Goal: Obtain resource: Obtain resource

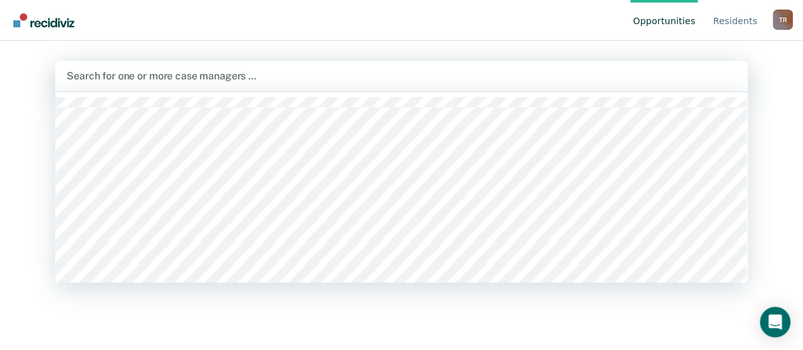
click at [137, 77] on div at bounding box center [402, 76] width 670 height 15
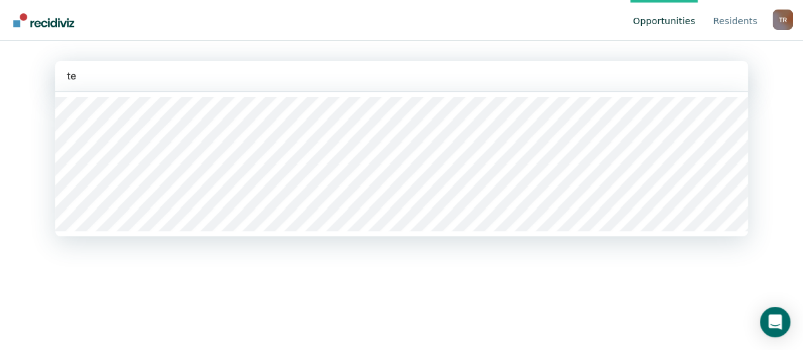
type input "tee"
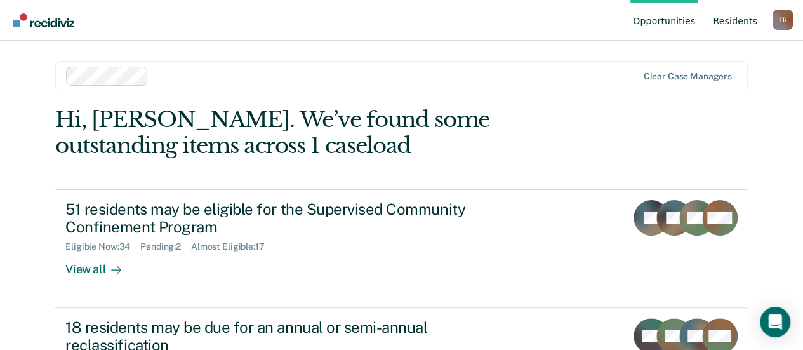
click at [747, 22] on link "Resident s" at bounding box center [736, 20] width 50 height 41
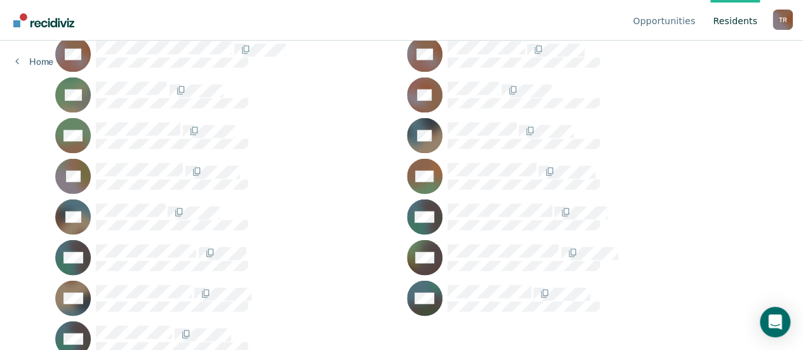
scroll to position [1274, 0]
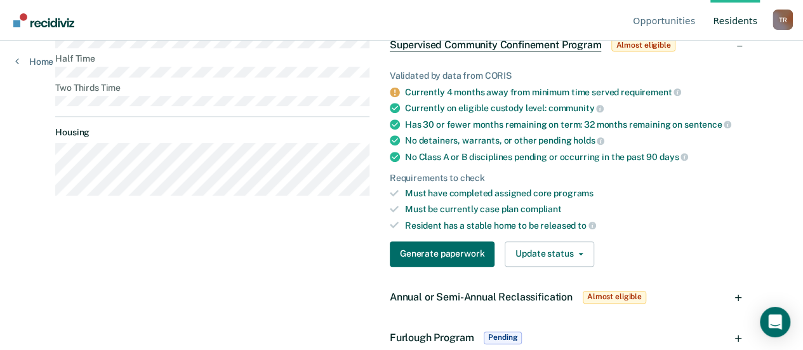
scroll to position [270, 0]
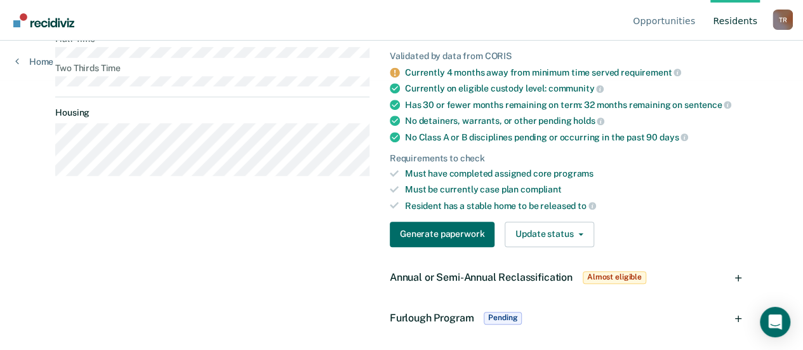
click at [460, 274] on span "Annual or Semi-Annual Reclassification" at bounding box center [481, 277] width 183 height 12
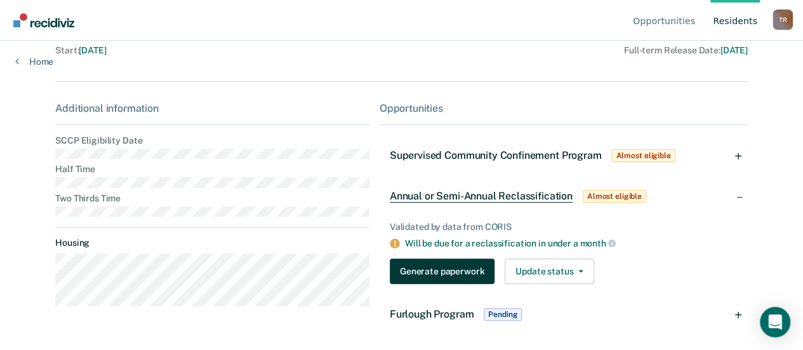
scroll to position [138, 0]
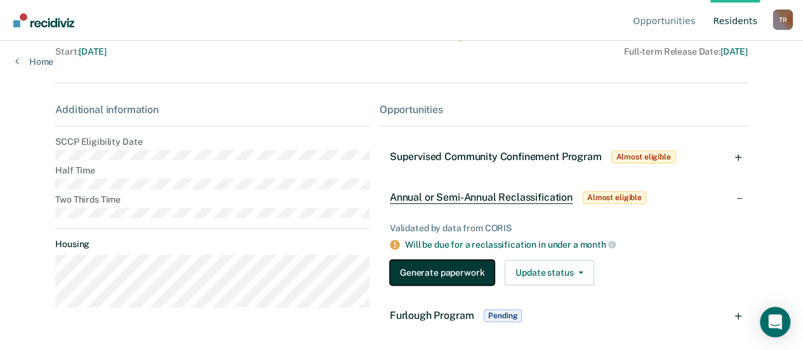
click at [464, 269] on button "Generate paperwork" at bounding box center [442, 272] width 105 height 25
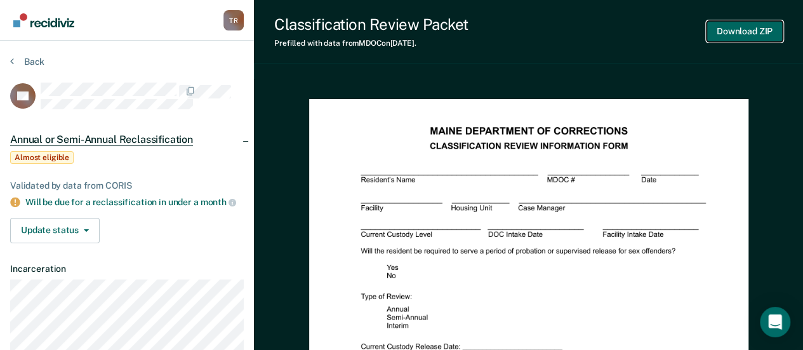
click at [728, 31] on button "Download ZIP" at bounding box center [745, 31] width 76 height 21
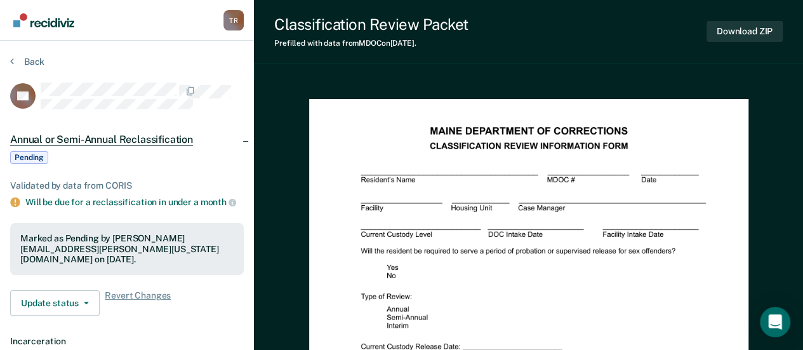
click at [69, 21] on img "Go to Recidiviz Home" at bounding box center [43, 20] width 61 height 14
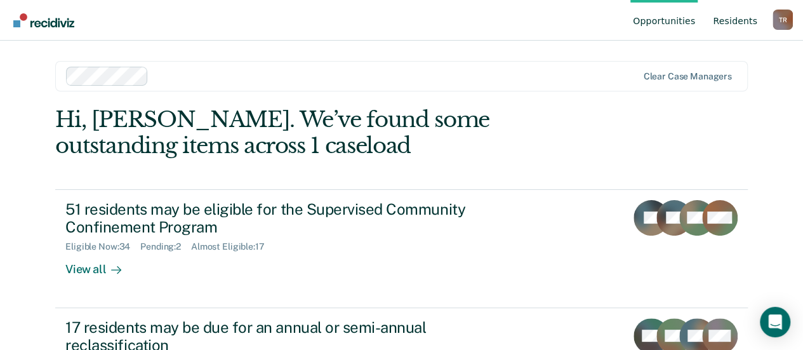
click at [732, 26] on link "Resident s" at bounding box center [736, 20] width 50 height 41
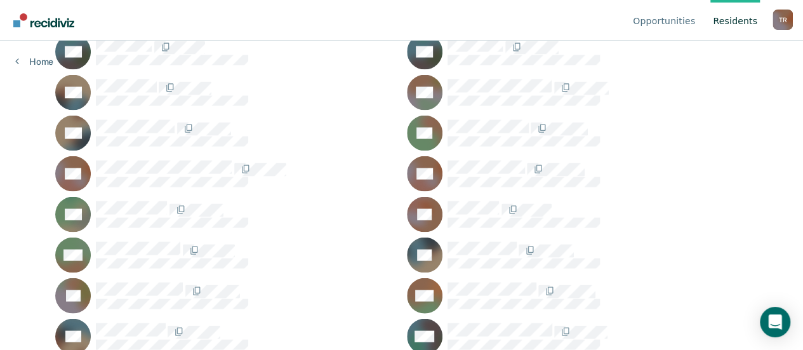
scroll to position [1210, 0]
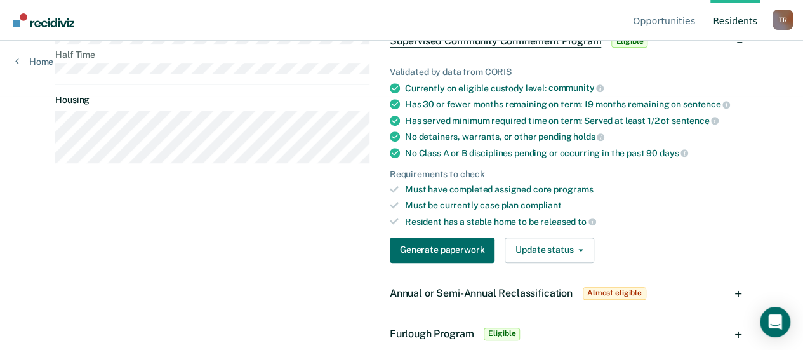
click at [448, 290] on span "Annual or Semi-Annual Reclassification" at bounding box center [481, 293] width 183 height 12
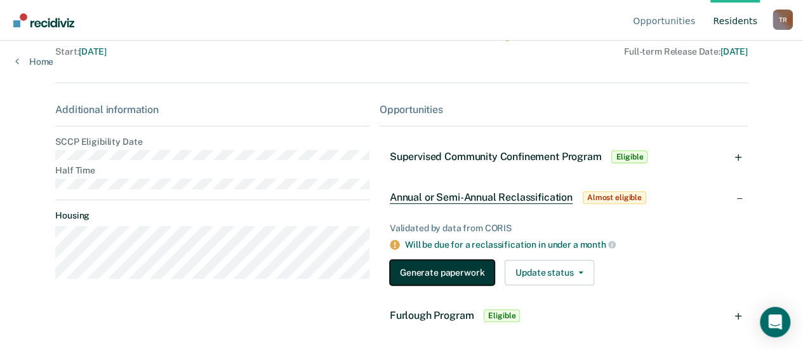
click at [422, 267] on button "Generate paperwork" at bounding box center [442, 272] width 105 height 25
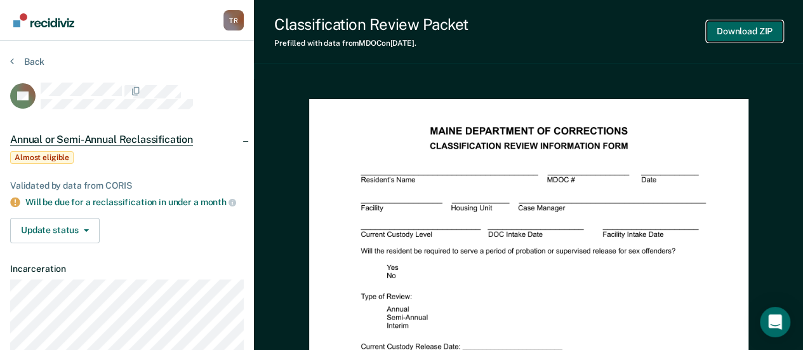
click at [735, 29] on button "Download ZIP" at bounding box center [745, 31] width 76 height 21
